Goal: Task Accomplishment & Management: Manage account settings

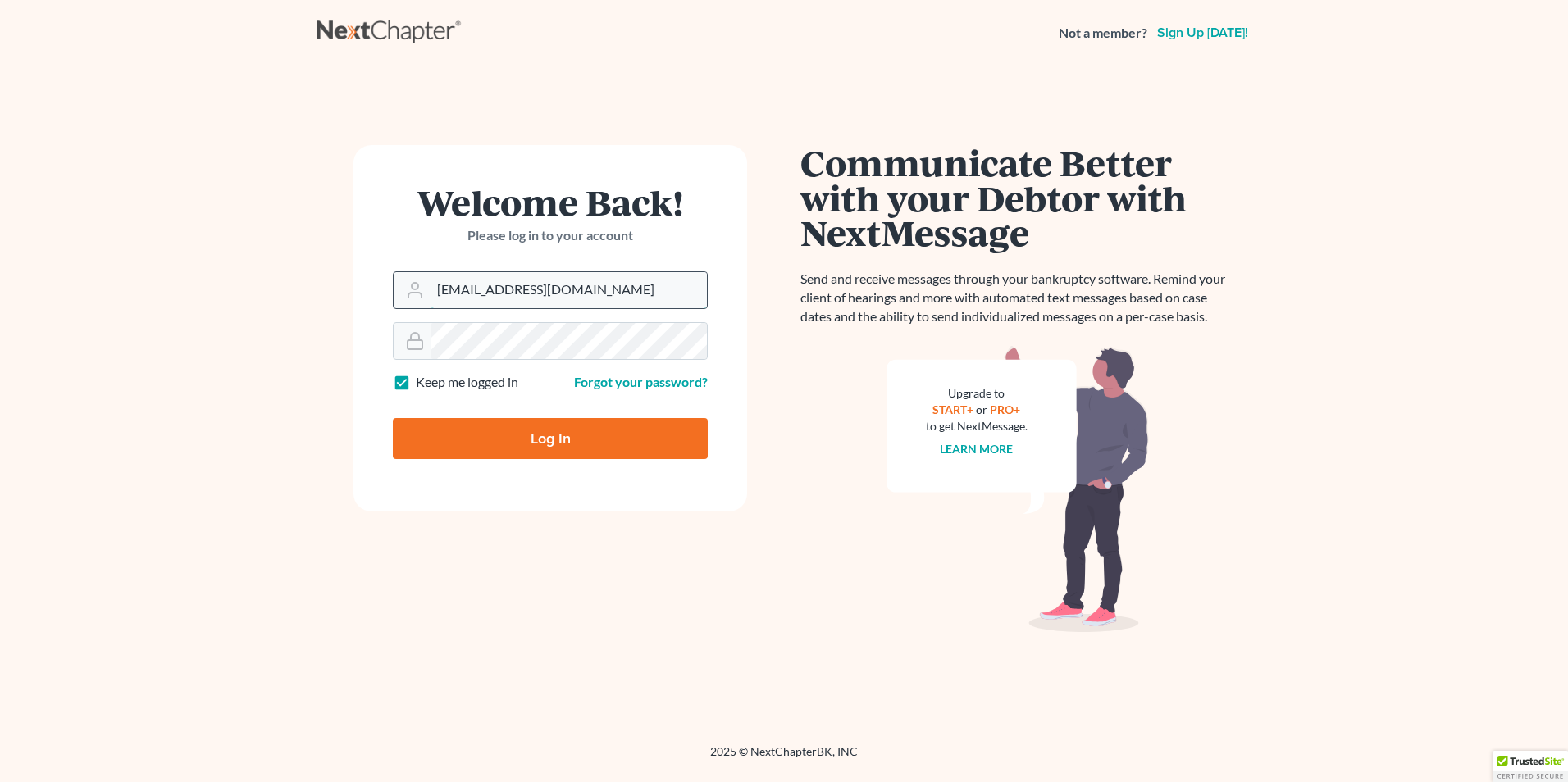
drag, startPoint x: 0, startPoint y: 0, endPoint x: 549, endPoint y: 287, distance: 619.5
click at [549, 287] on input "[EMAIL_ADDRESS][DOMAIN_NAME]" at bounding box center [568, 290] width 277 height 36
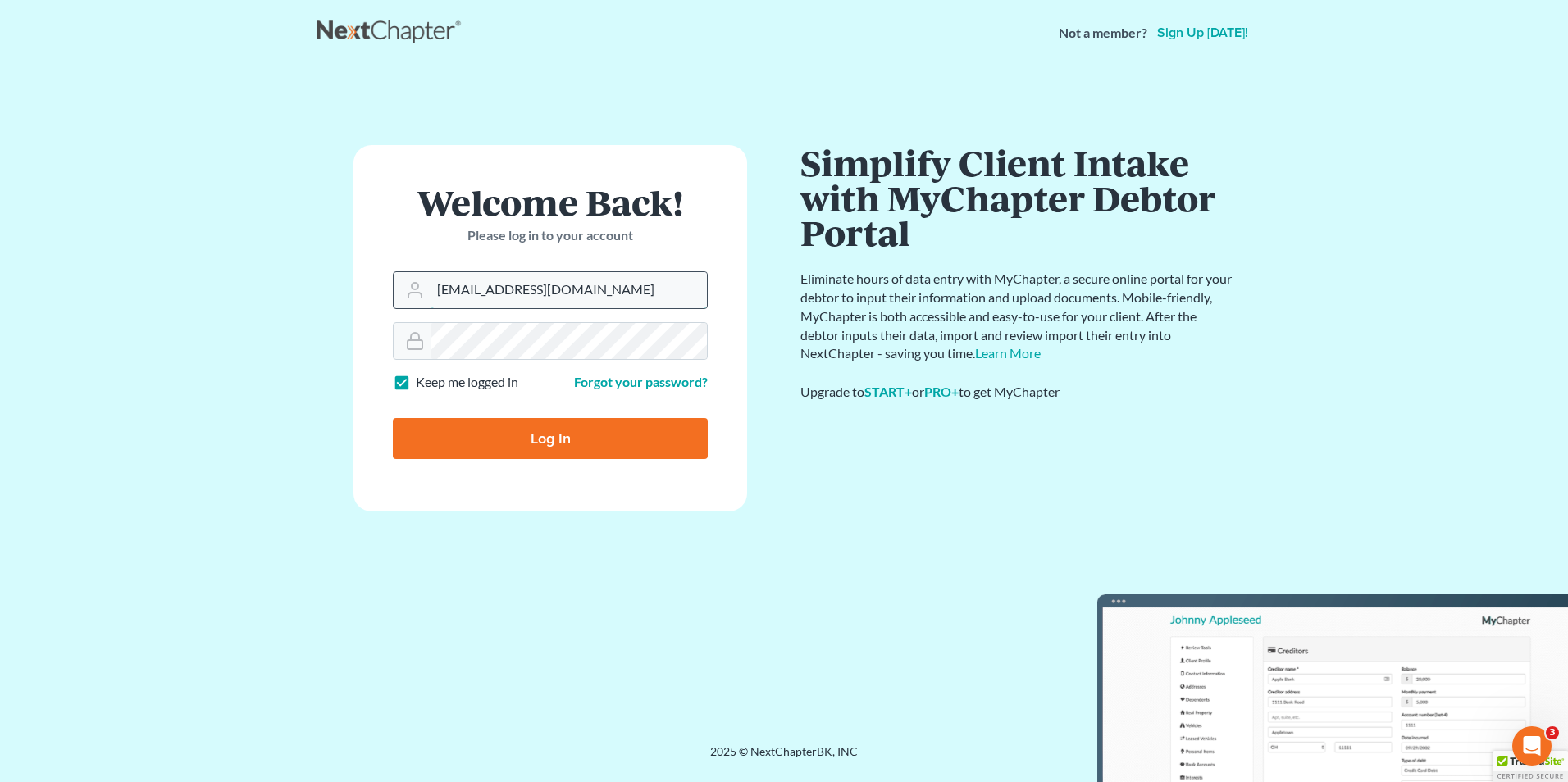
type input "[EMAIL_ADDRESS][DOMAIN_NAME]"
click at [542, 431] on input "Log In" at bounding box center [550, 439] width 315 height 41
type input "Thinking..."
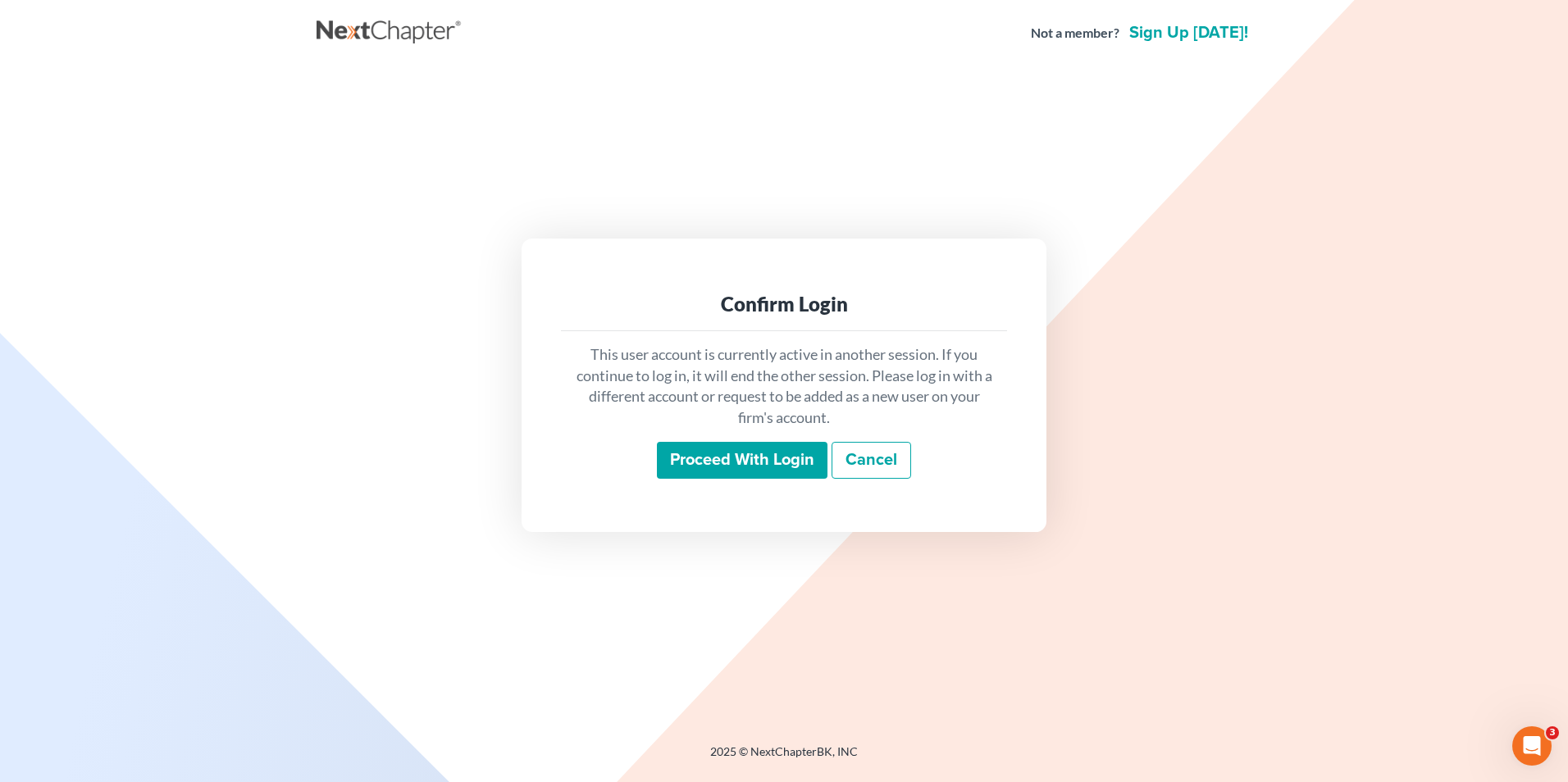
click at [727, 479] on div "Proceed with login Cancel" at bounding box center [784, 461] width 420 height 39
click at [727, 465] on input "Proceed with login" at bounding box center [742, 461] width 171 height 38
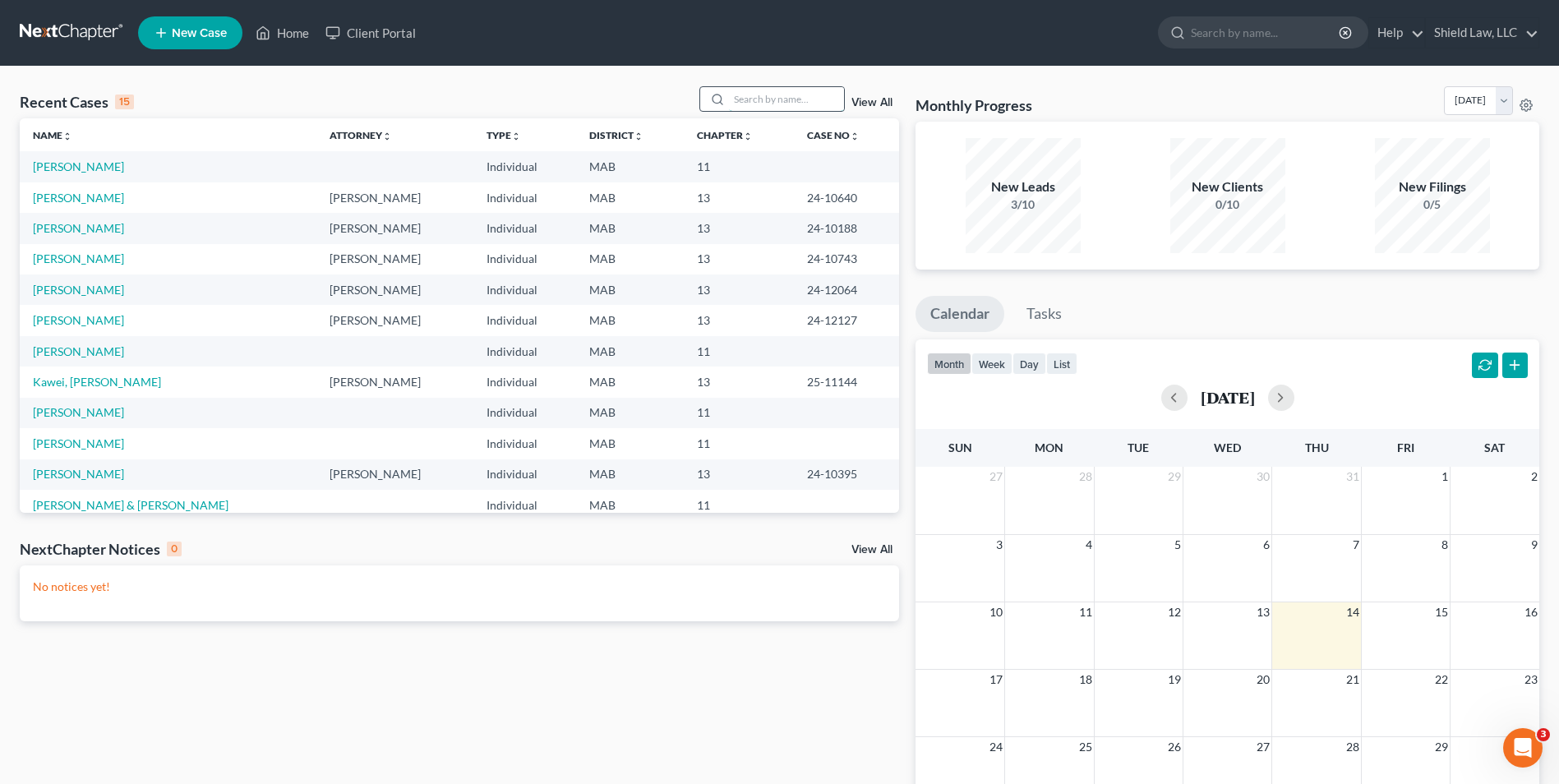
click at [795, 95] on input "search" at bounding box center [787, 99] width 115 height 23
type input "evelyn"
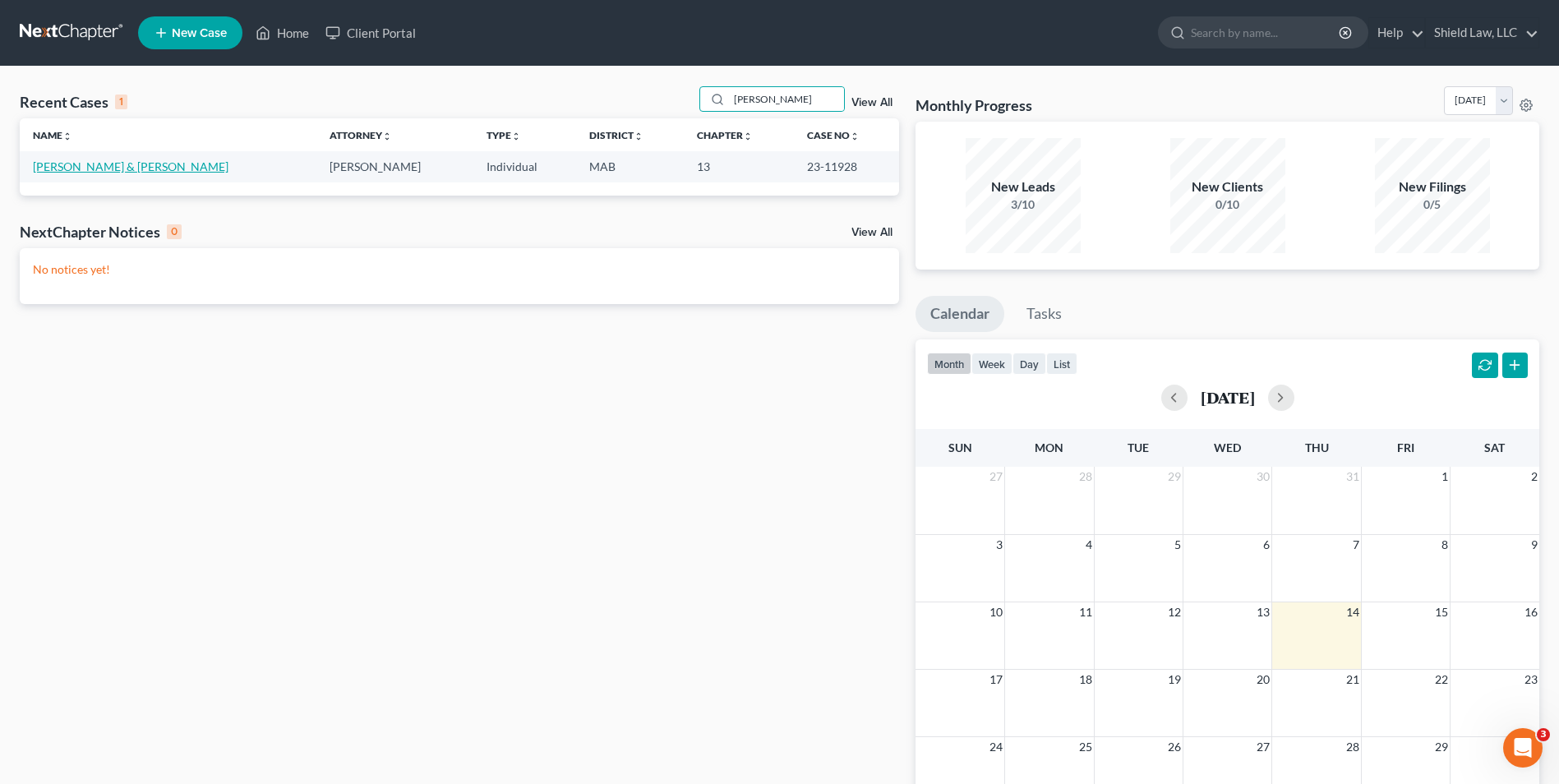
click at [94, 167] on link "Hernandez, Evelyn & Cristino" at bounding box center [131, 167] width 195 height 14
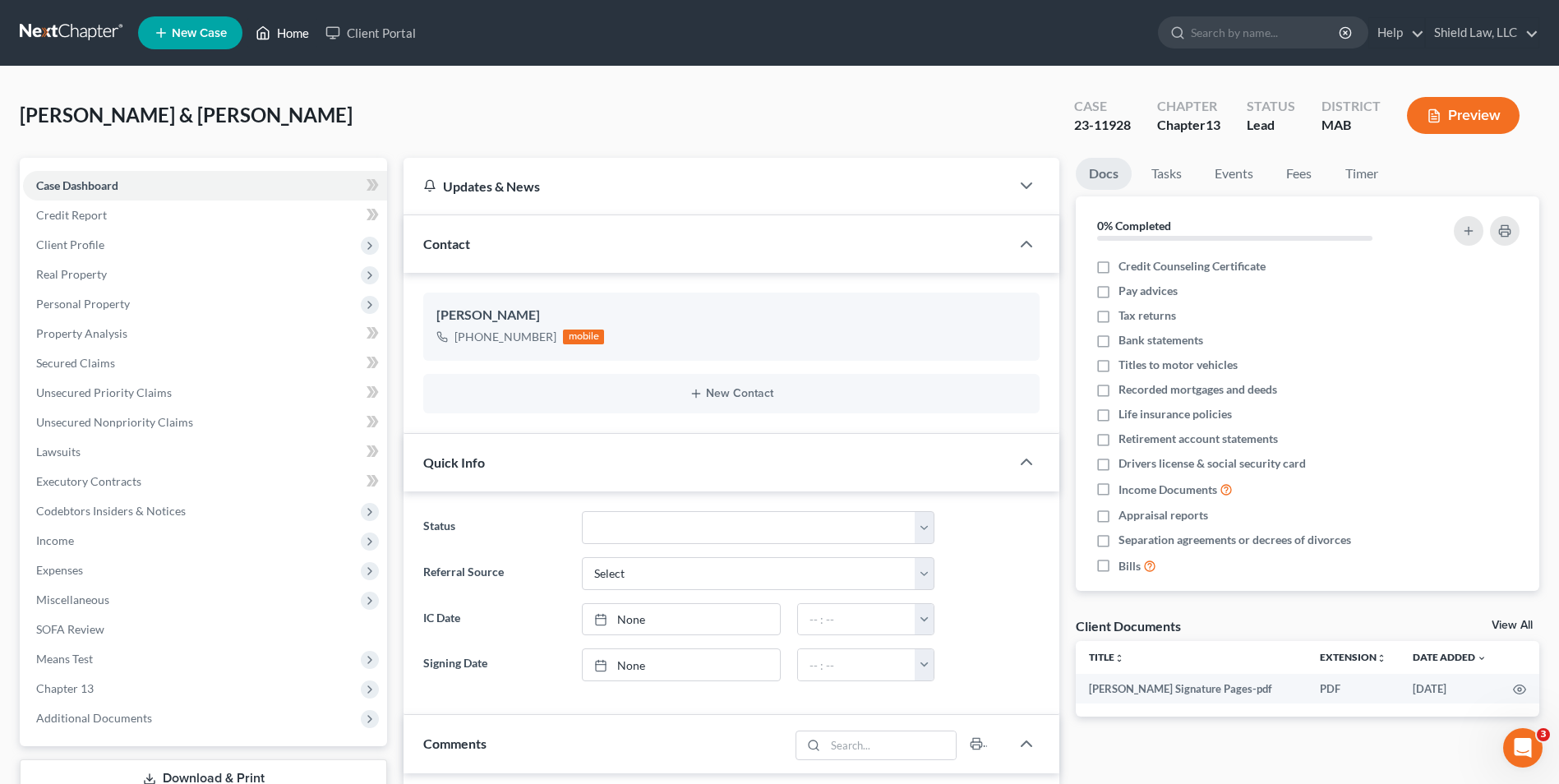
click at [289, 43] on link "Home" at bounding box center [283, 32] width 70 height 30
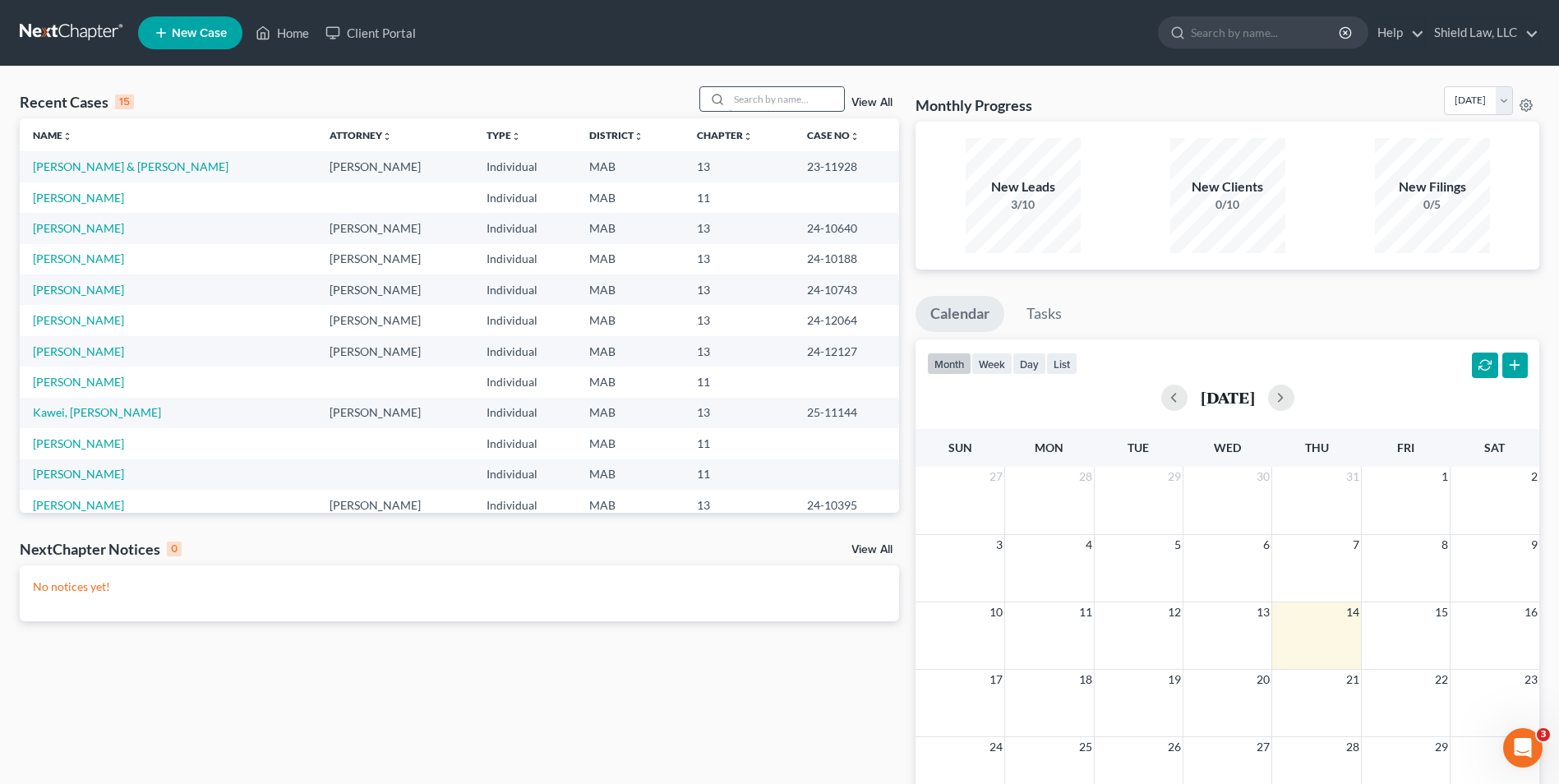
click at [743, 103] on input "search" at bounding box center [787, 99] width 115 height 23
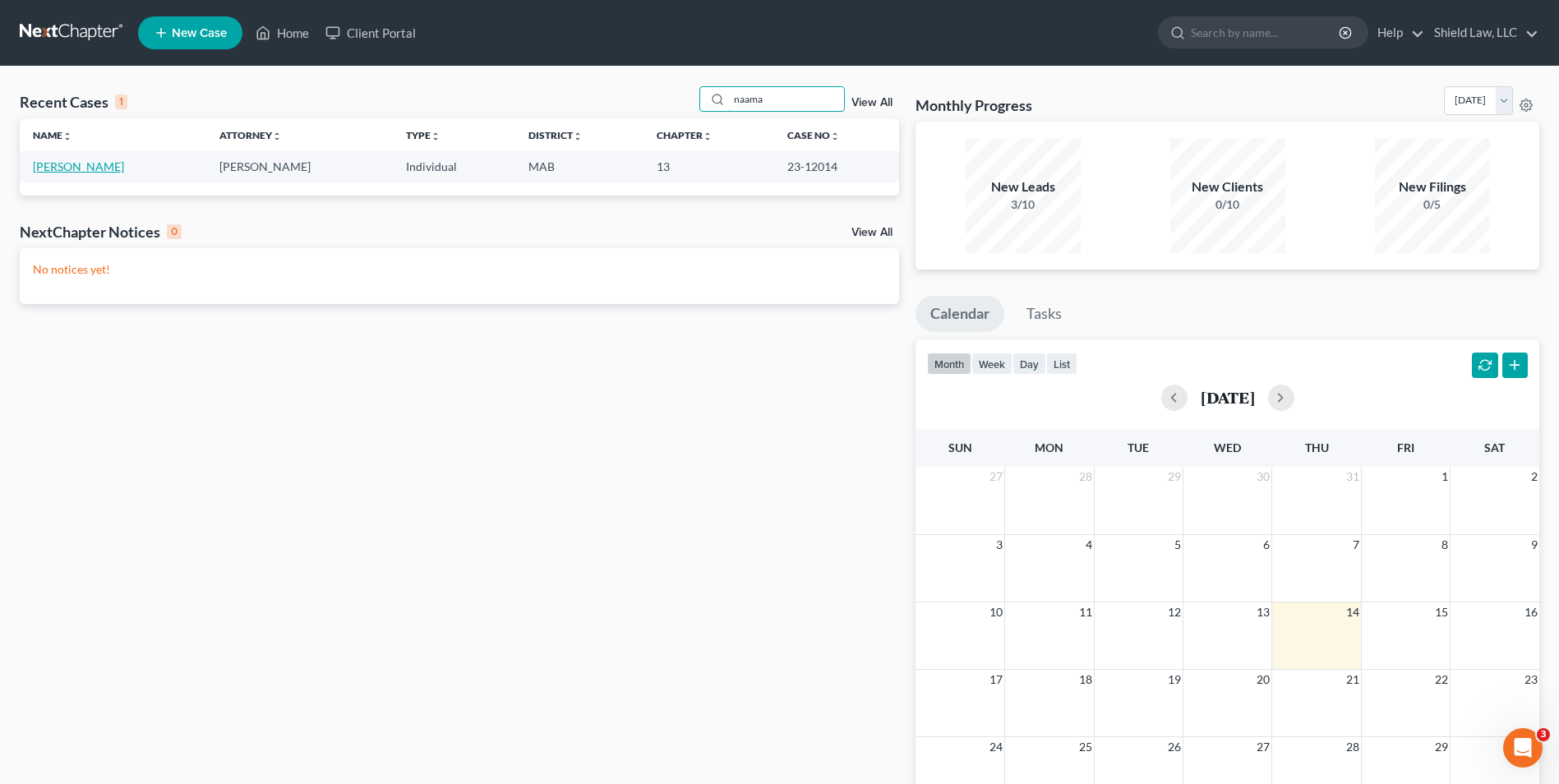
type input "naama"
click at [80, 169] on link "Joseph, Naama" at bounding box center [78, 167] width 91 height 14
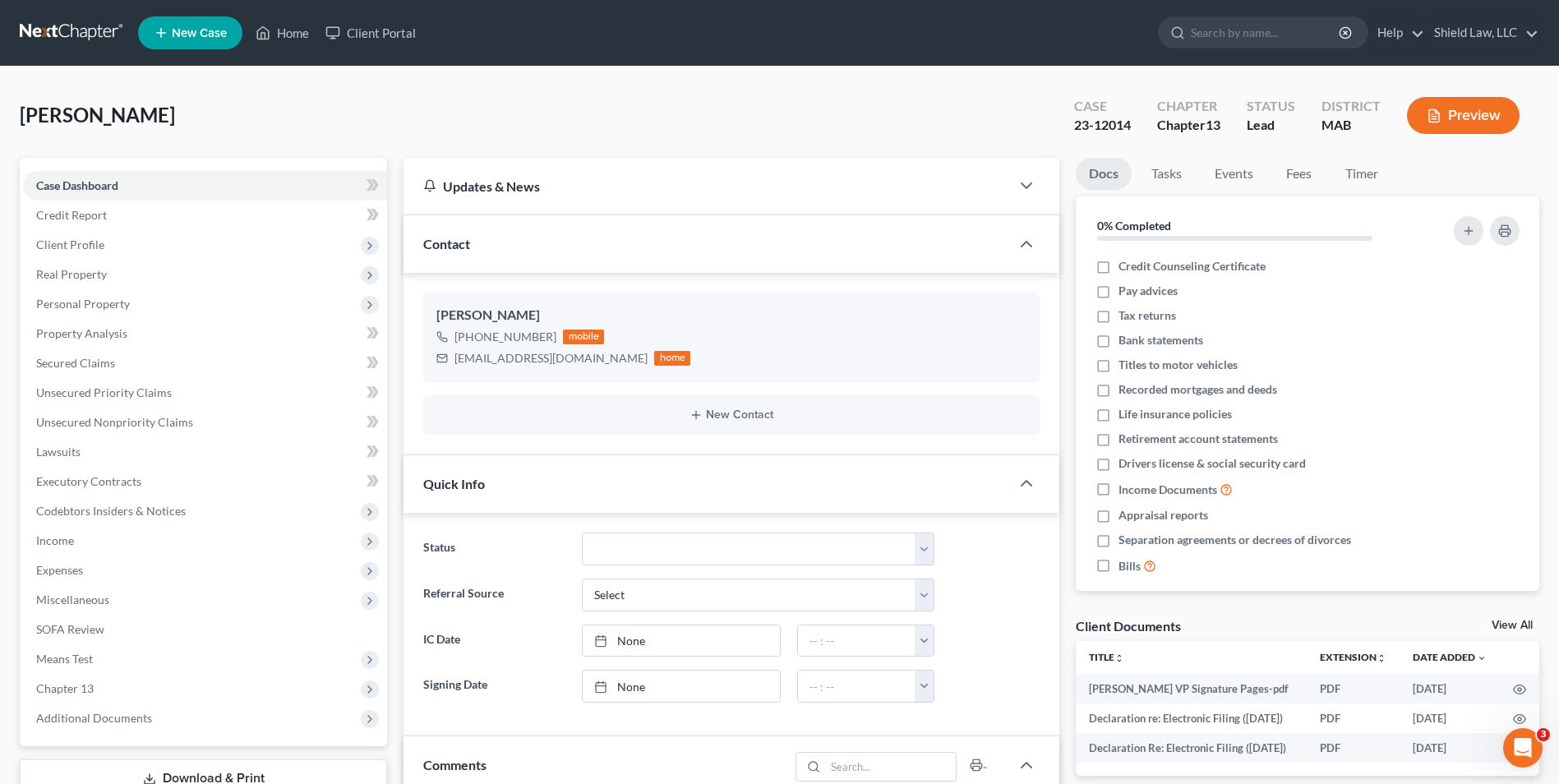
scroll to position [1225, 0]
click at [88, 251] on span "Client Profile" at bounding box center [205, 245] width 365 height 30
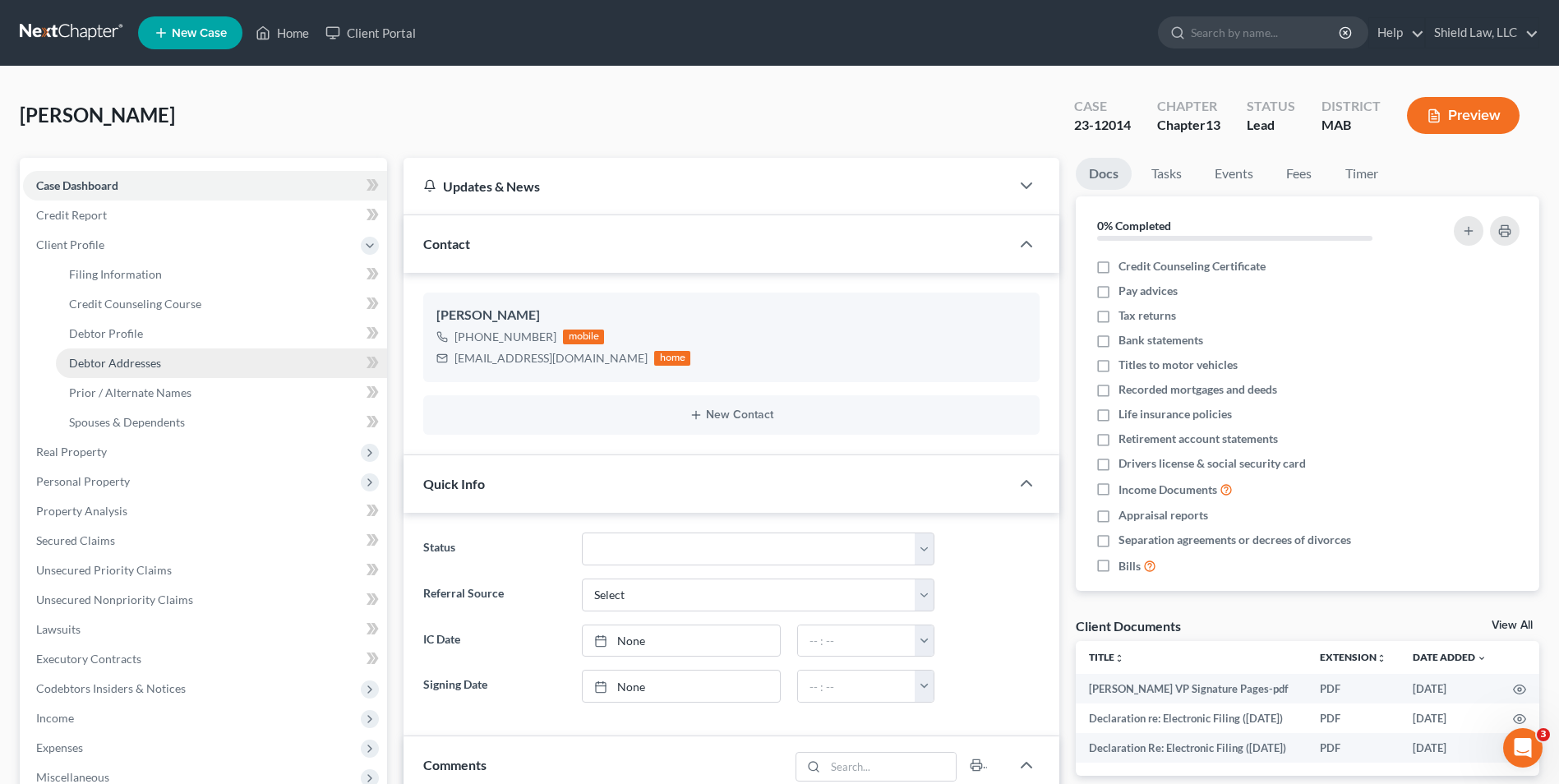
click at [158, 357] on span "Debtor Addresses" at bounding box center [115, 363] width 92 height 14
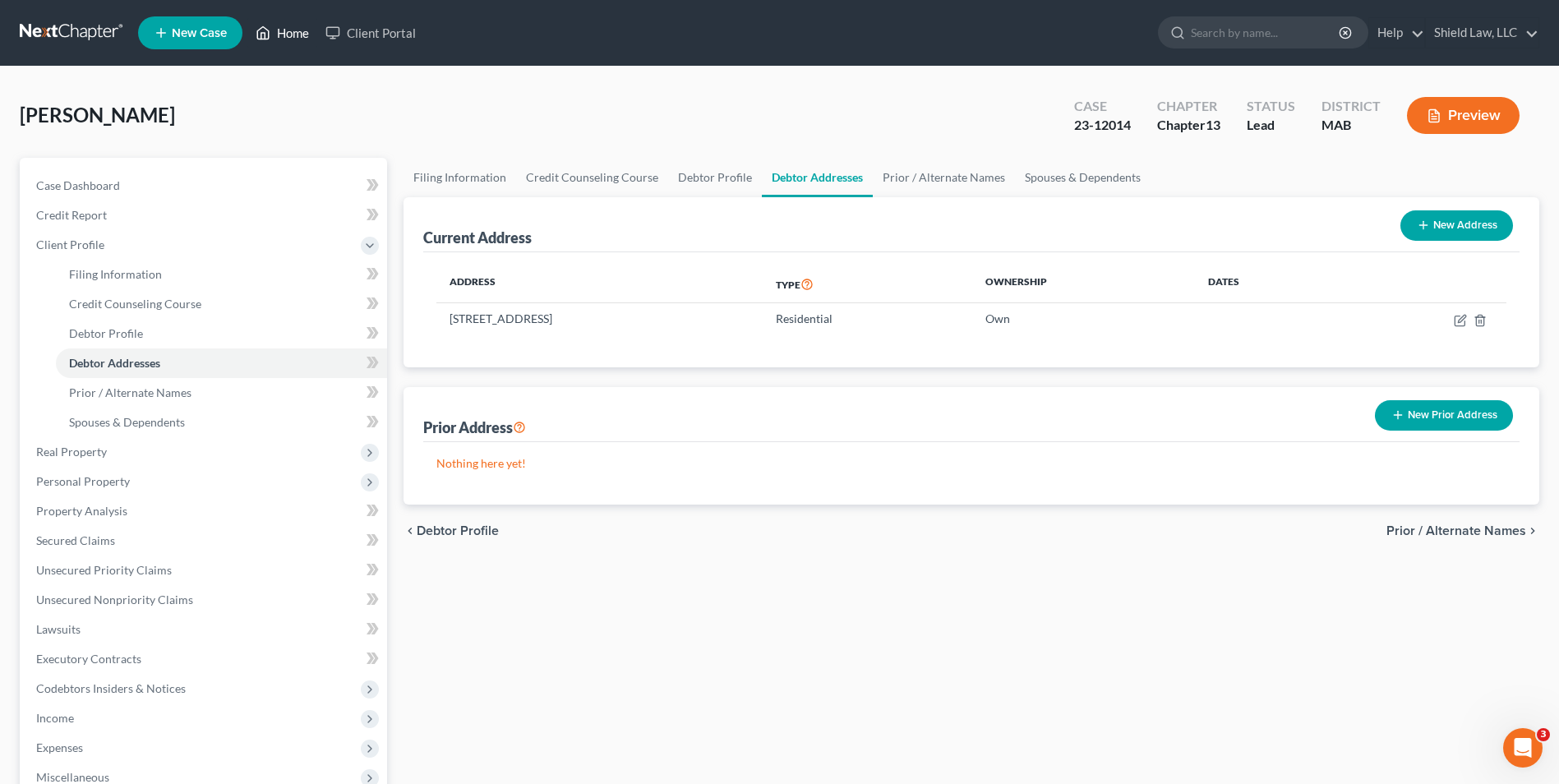
click at [279, 44] on link "Home" at bounding box center [283, 32] width 70 height 30
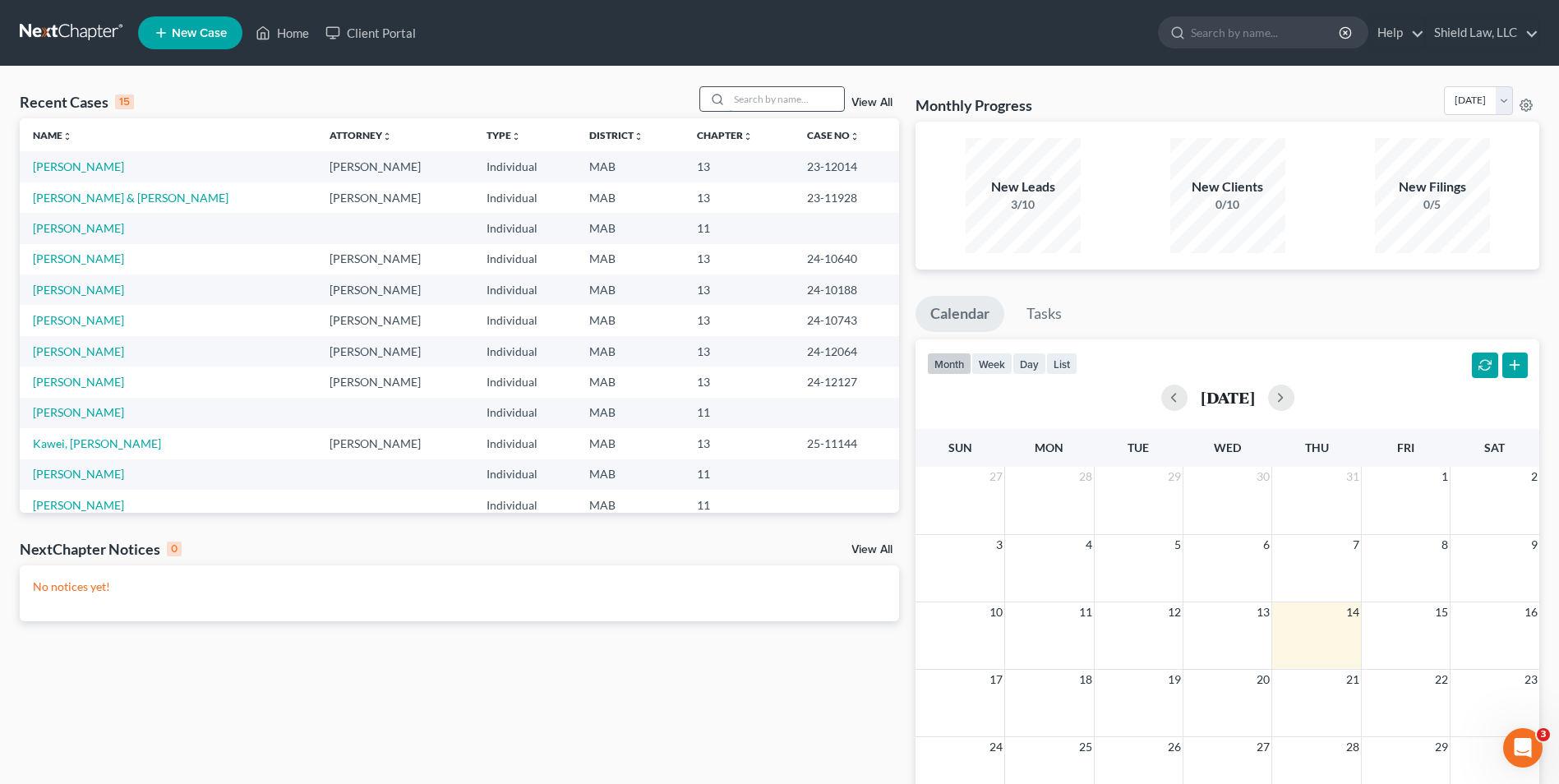
click at [769, 91] on input "search" at bounding box center [787, 99] width 115 height 23
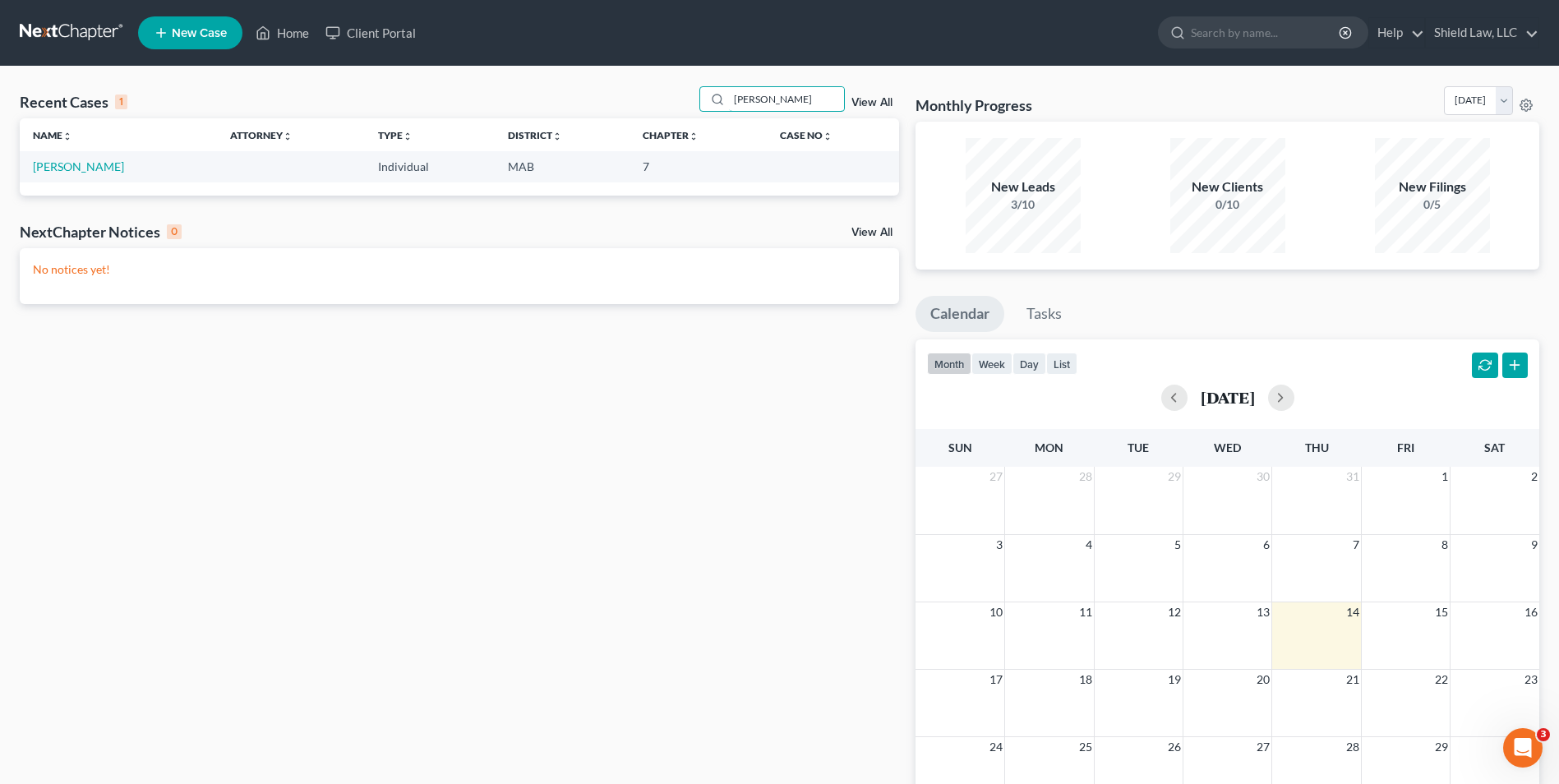
type input "souza"
click at [86, 168] on link "Souza, John" at bounding box center [78, 167] width 91 height 14
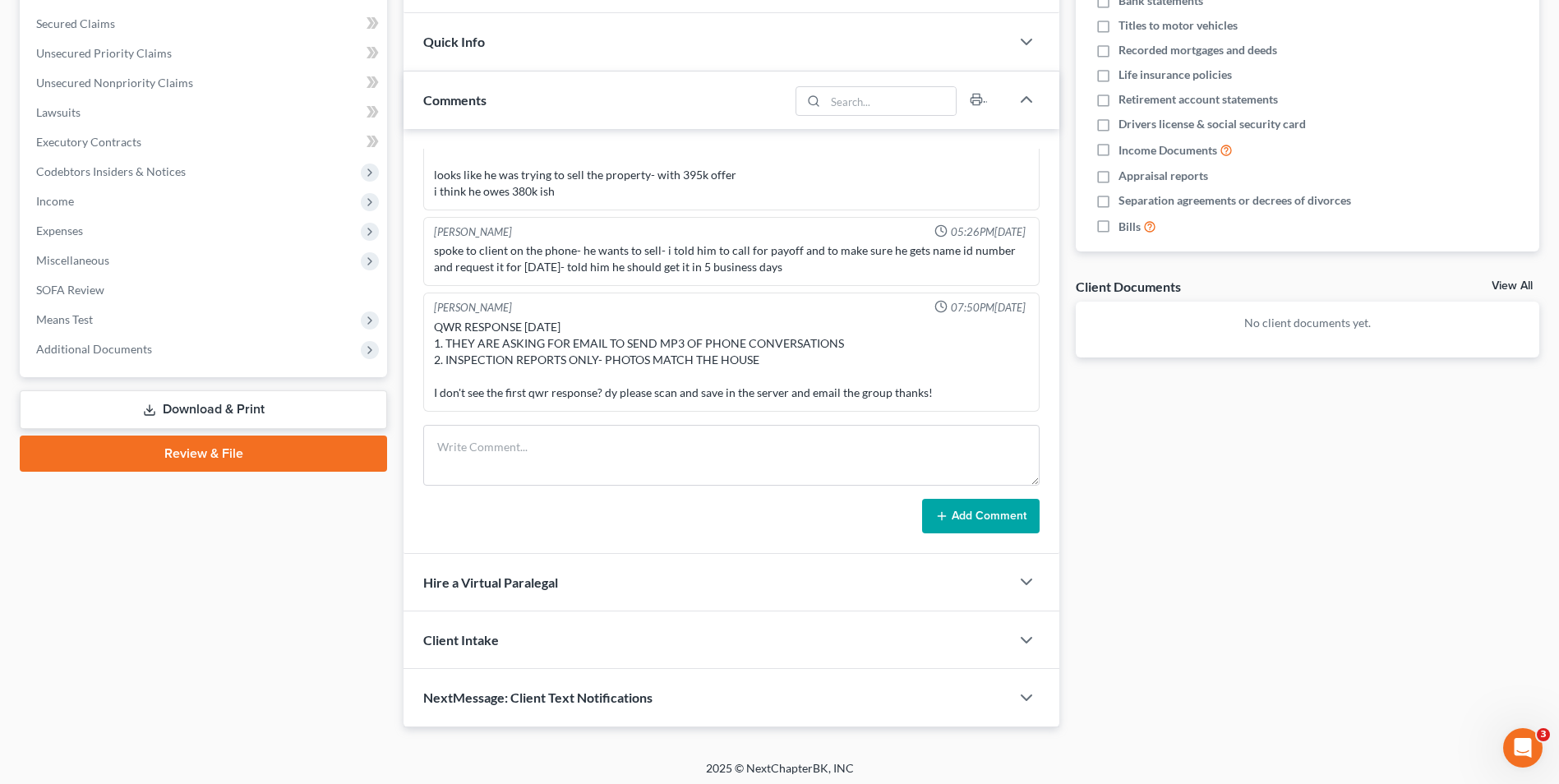
scroll to position [346, 0]
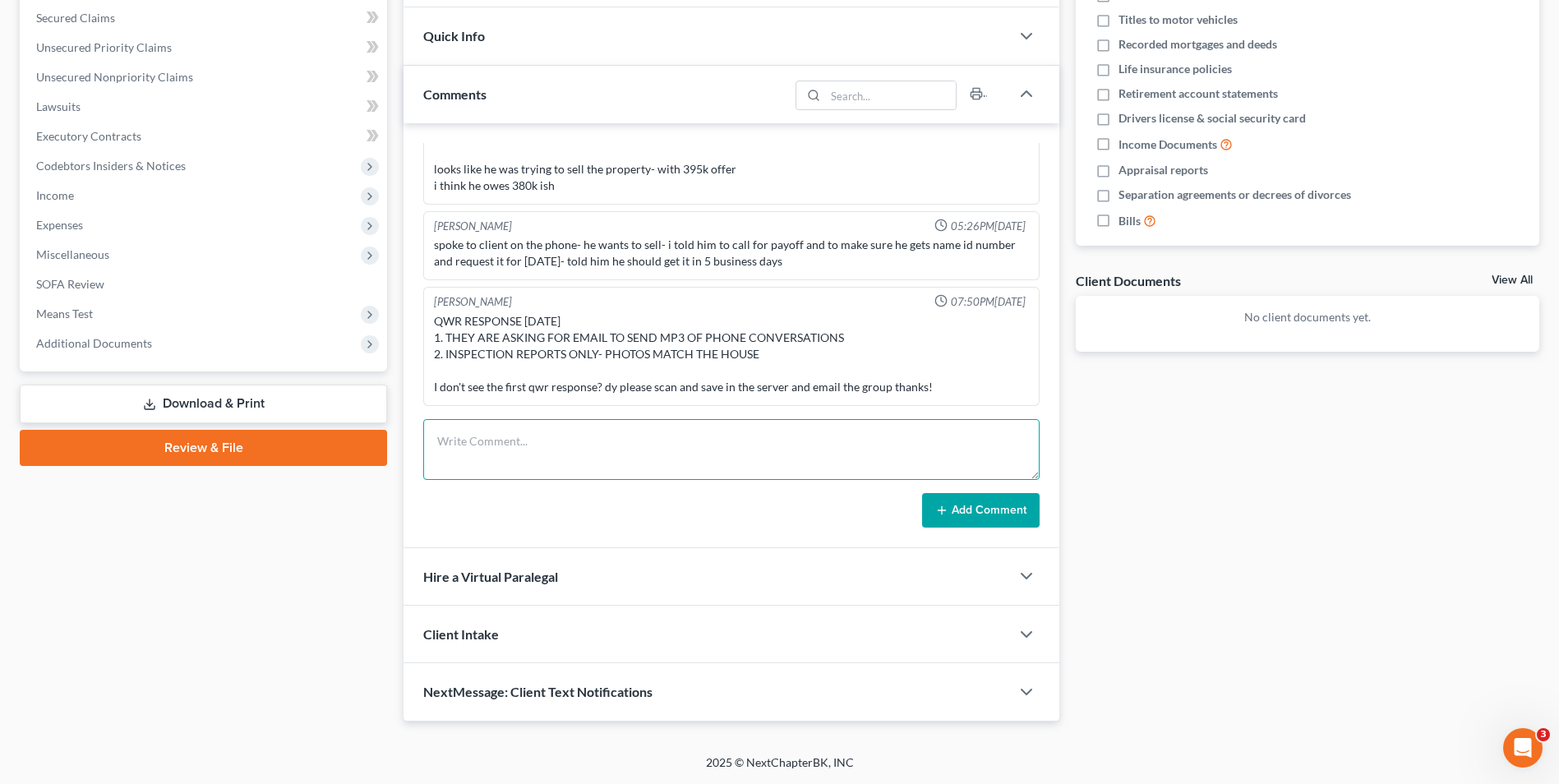
click at [561, 443] on textarea at bounding box center [731, 450] width 617 height 61
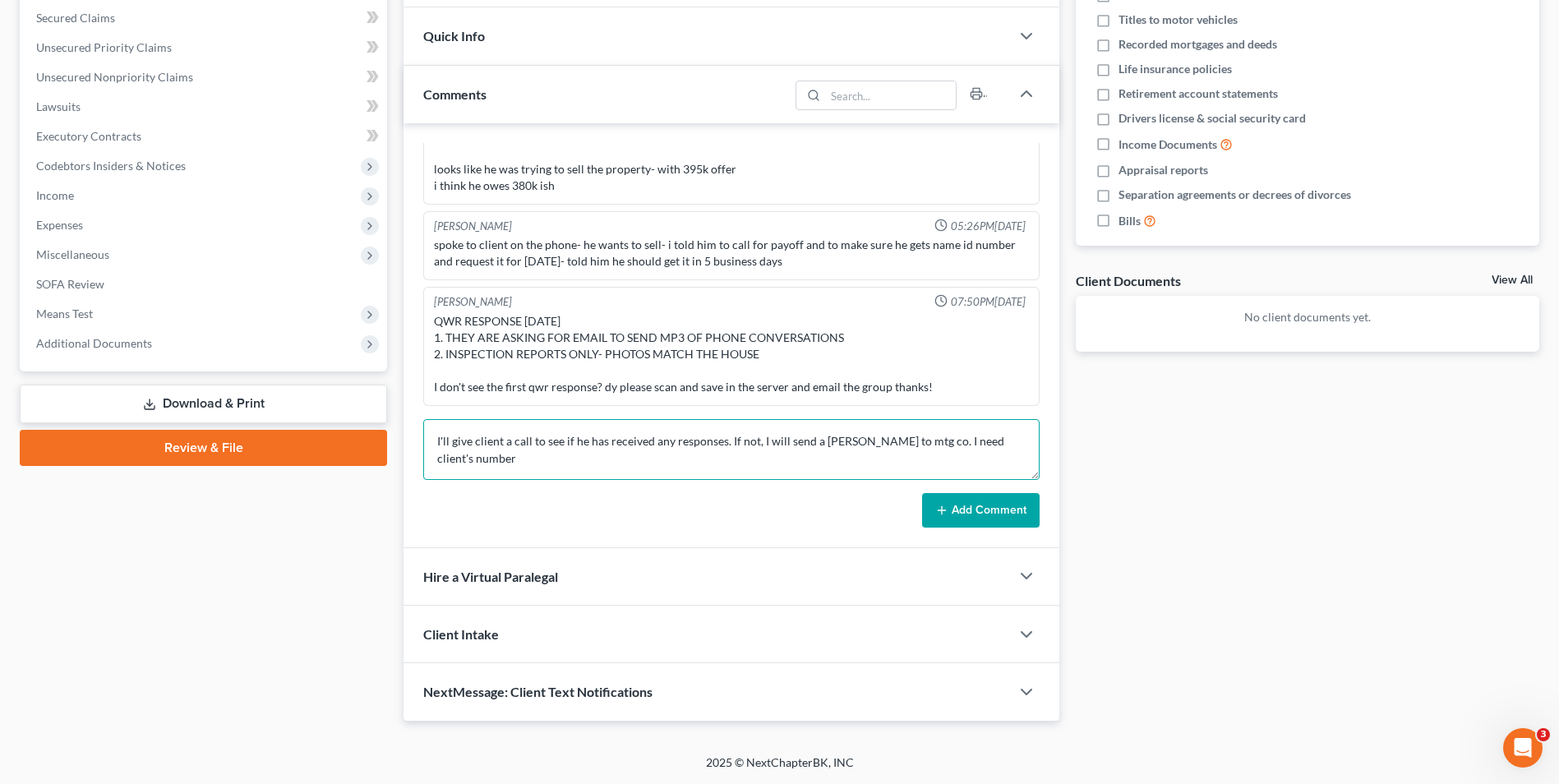
type textarea "I'll give client a call to see if he has received any responses. If not, I will…"
click at [980, 520] on button "Add Comment" at bounding box center [981, 510] width 118 height 34
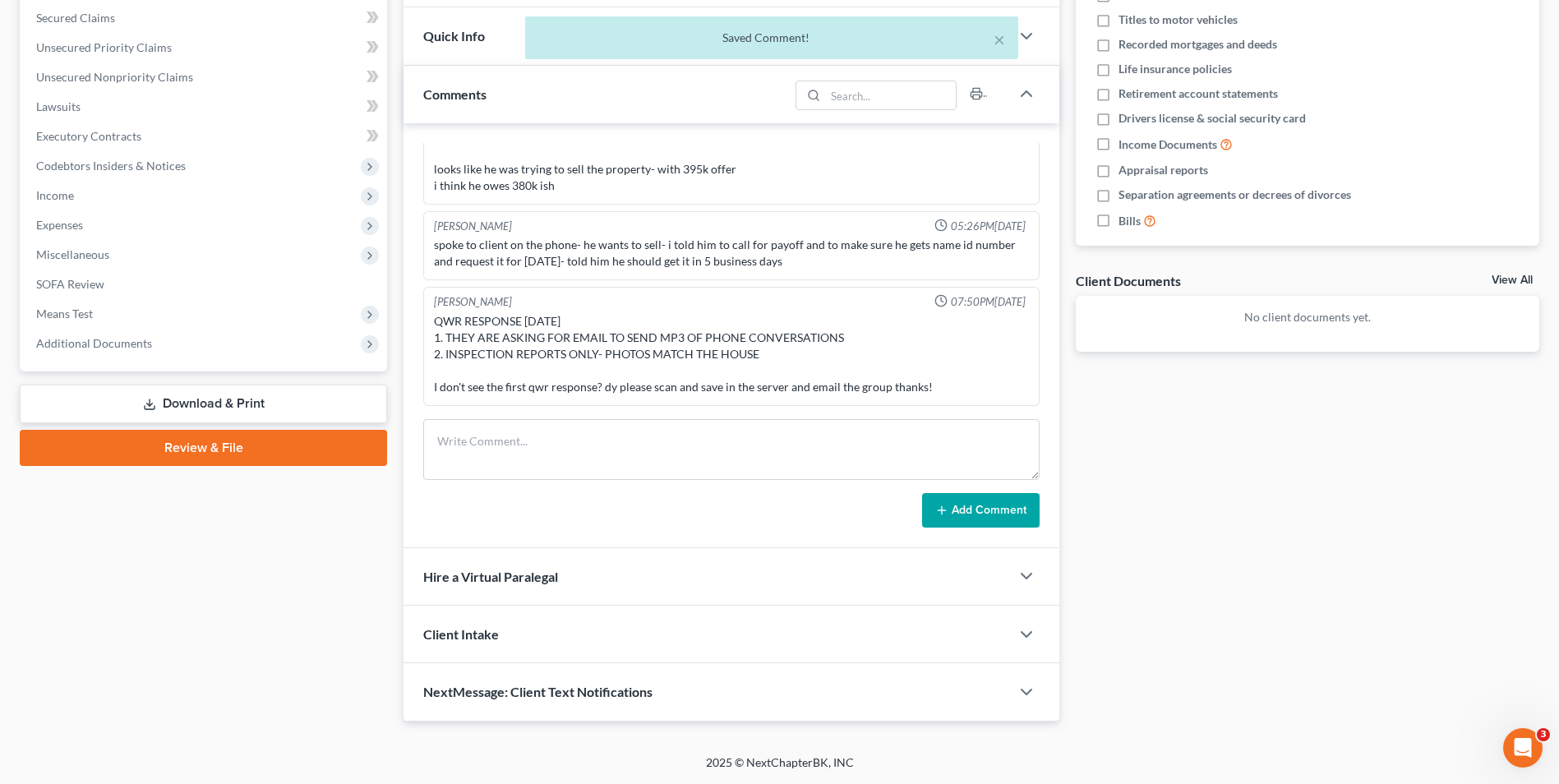
scroll to position [566, 0]
